Goal: Navigation & Orientation: Find specific page/section

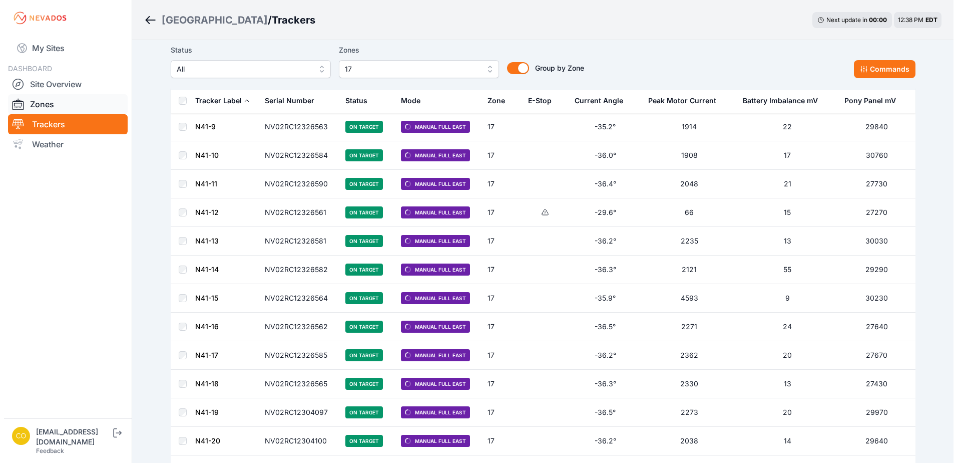
scroll to position [404, 0]
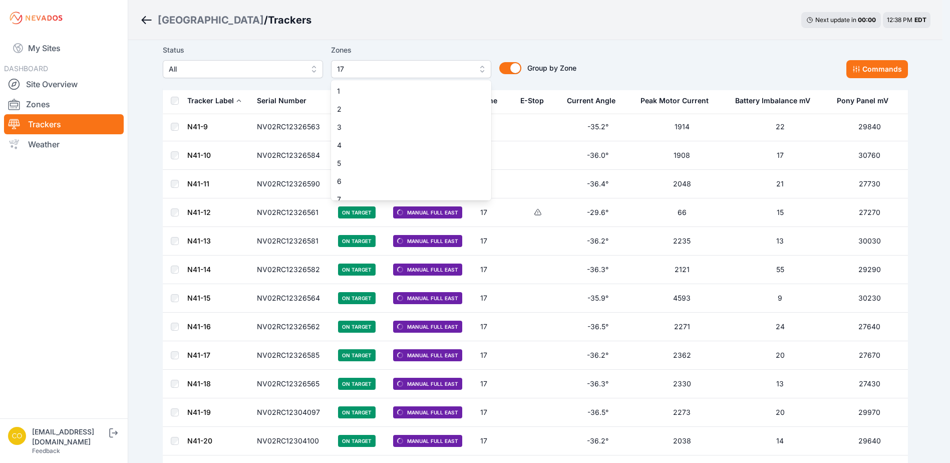
click at [487, 69] on button "17" at bounding box center [411, 69] width 160 height 18
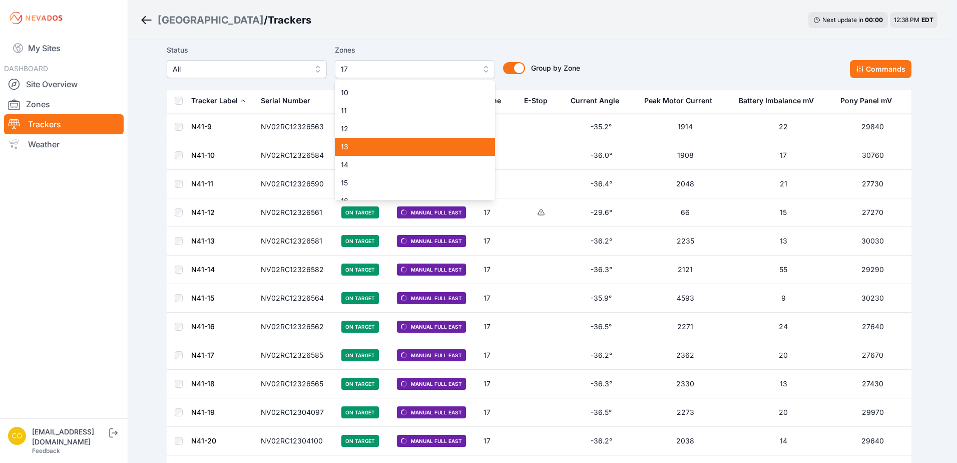
scroll to position [0, 0]
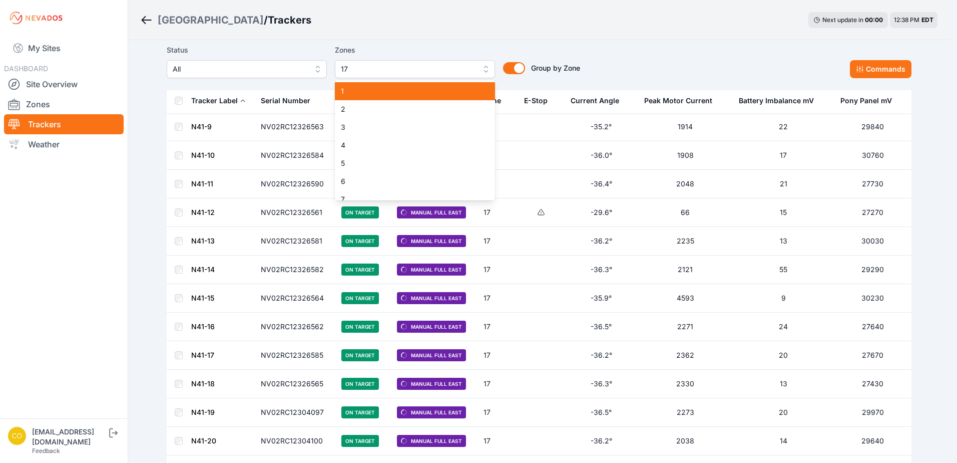
click at [381, 93] on span "1" at bounding box center [409, 91] width 136 height 10
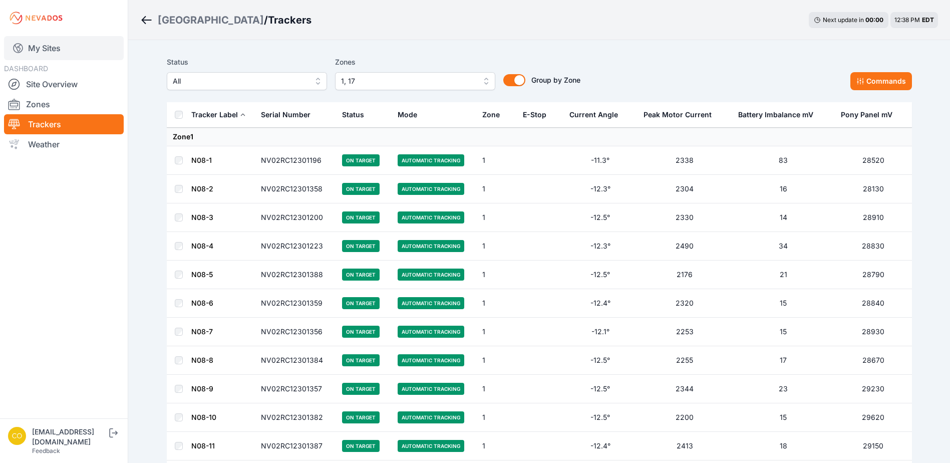
click at [16, 49] on icon at bounding box center [18, 48] width 12 height 12
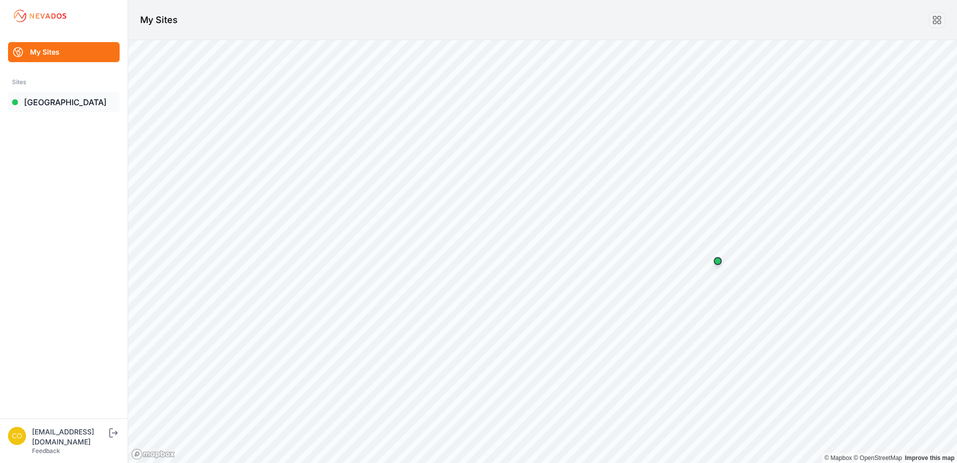
click at [27, 101] on link "[GEOGRAPHIC_DATA]" at bounding box center [64, 102] width 112 height 20
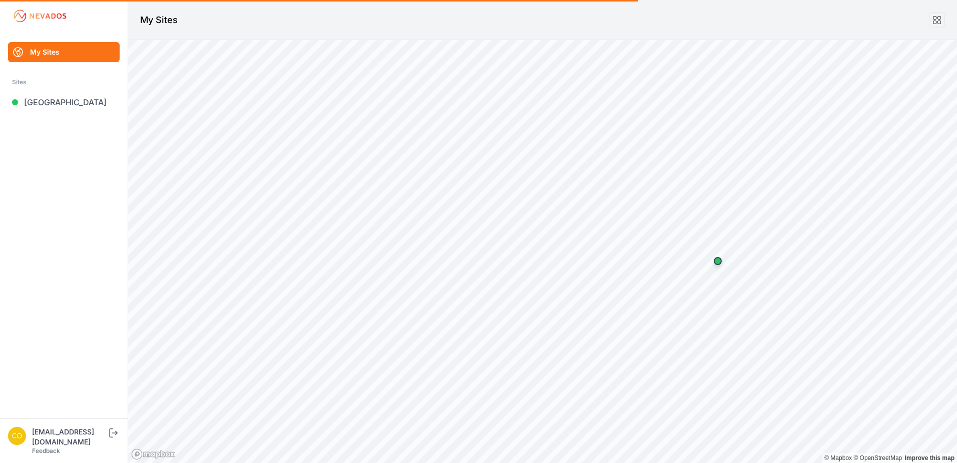
click at [53, 54] on link "My Sites" at bounding box center [64, 52] width 112 height 20
click at [40, 50] on link "My Sites" at bounding box center [64, 52] width 112 height 20
click at [43, 51] on link "My Sites" at bounding box center [64, 52] width 112 height 20
click at [49, 20] on img at bounding box center [40, 16] width 56 height 16
click at [48, 15] on img at bounding box center [40, 16] width 56 height 16
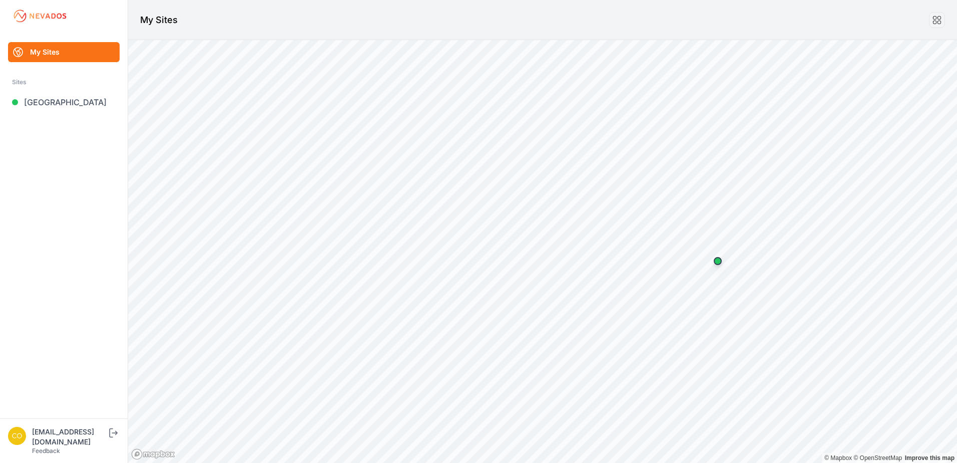
click at [42, 52] on link "My Sites" at bounding box center [64, 52] width 112 height 20
click at [42, 50] on link "My Sites" at bounding box center [64, 52] width 112 height 20
click at [43, 52] on link "My Sites" at bounding box center [64, 52] width 112 height 20
click at [51, 442] on div "[EMAIL_ADDRESS][DOMAIN_NAME]" at bounding box center [69, 436] width 75 height 20
click at [61, 48] on link "My Sites" at bounding box center [64, 52] width 112 height 20
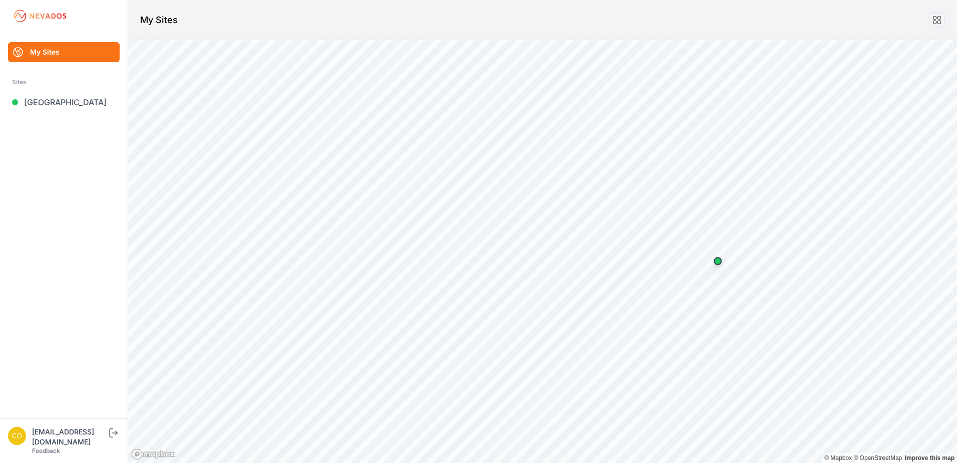
click at [29, 15] on img at bounding box center [40, 16] width 56 height 16
click at [32, 14] on img at bounding box center [40, 16] width 56 height 16
click at [33, 55] on link "My Sites" at bounding box center [64, 52] width 112 height 20
click at [58, 48] on link "My Sites" at bounding box center [64, 52] width 112 height 20
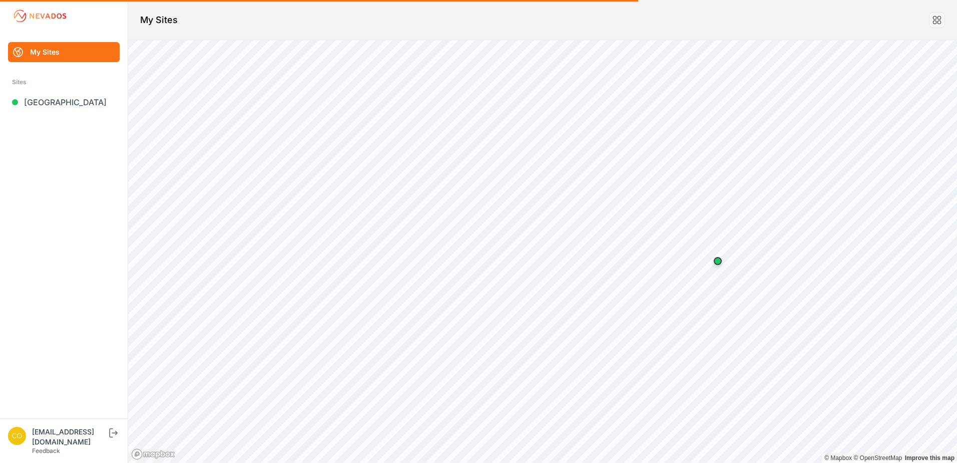
click at [26, 19] on img at bounding box center [40, 16] width 56 height 16
click at [17, 20] on img at bounding box center [40, 16] width 56 height 16
click at [158, 23] on h1 "My Sites" at bounding box center [159, 20] width 38 height 14
click at [10, 443] on img at bounding box center [17, 435] width 18 height 18
click at [39, 14] on img at bounding box center [40, 16] width 56 height 16
